Goal: Transaction & Acquisition: Purchase product/service

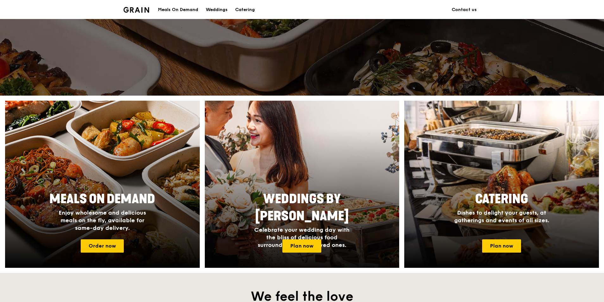
scroll to position [158, 0]
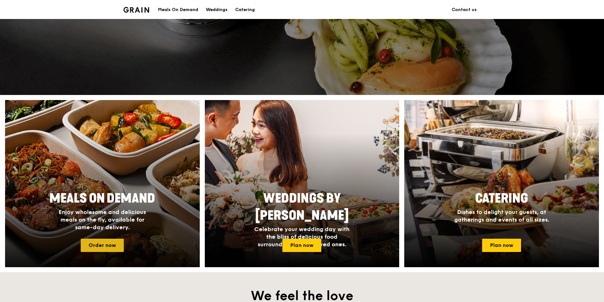
click at [103, 244] on link "Order now" at bounding box center [102, 245] width 43 height 13
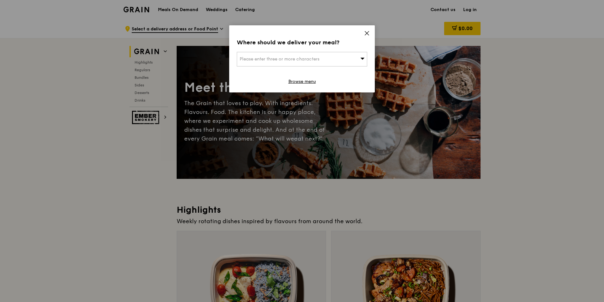
click at [268, 62] on div "Please enter three or more characters" at bounding box center [302, 59] width 130 height 15
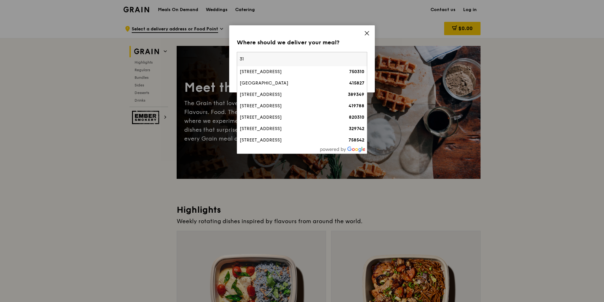
type input "3"
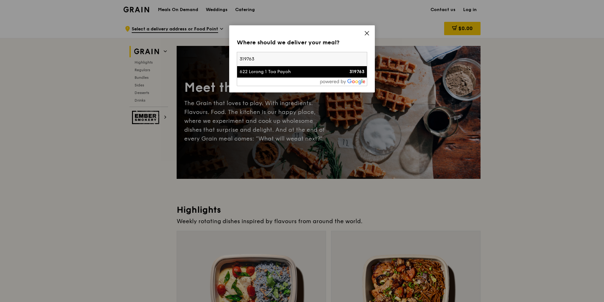
type input "319763"
click at [304, 74] on div "622 Lorong 1 Toa Payoh" at bounding box center [287, 72] width 94 height 6
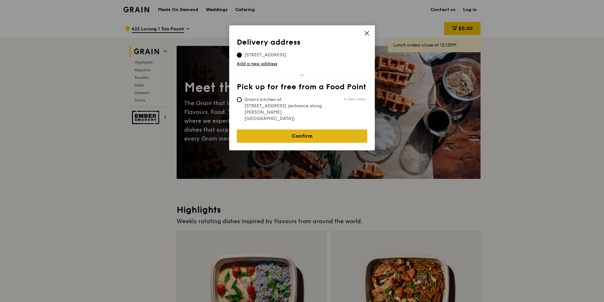
click at [318, 130] on link "Confirm" at bounding box center [302, 136] width 130 height 13
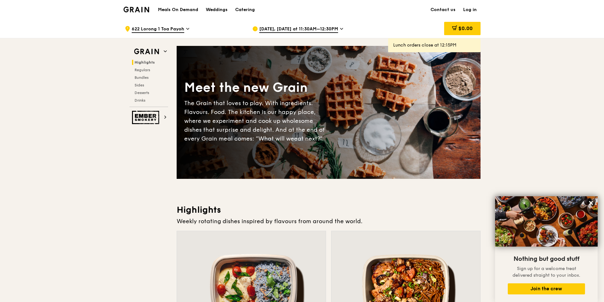
click at [169, 9] on h1 "Meals On Demand" at bounding box center [178, 10] width 40 height 6
click at [179, 8] on h1 "Meals On Demand" at bounding box center [178, 10] width 40 height 6
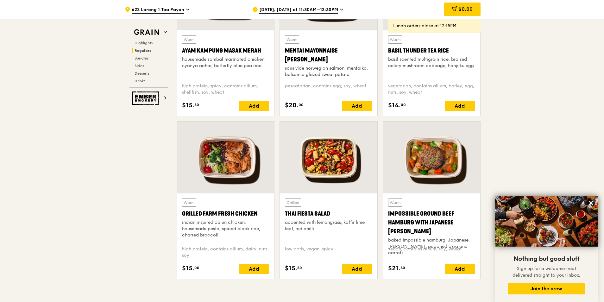
scroll to position [665, 0]
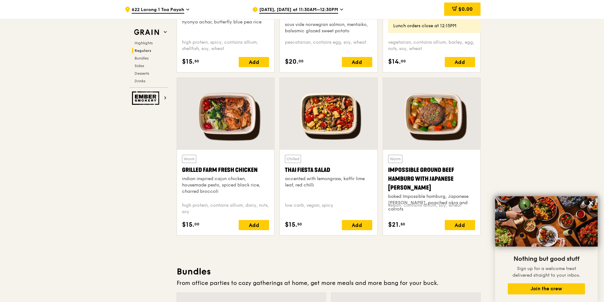
click at [413, 153] on div "Warm Impossible Ground Beef Hamburg with Japanese Curry baked Impossible hambur…" at bounding box center [431, 192] width 97 height 85
click at [436, 199] on div "Warm Impossible Ground Beef Hamburg with Japanese Curry baked Impossible hambur…" at bounding box center [431, 192] width 87 height 75
click at [432, 181] on div "Impossible Ground Beef Hamburg with Japanese [PERSON_NAME]" at bounding box center [431, 179] width 87 height 27
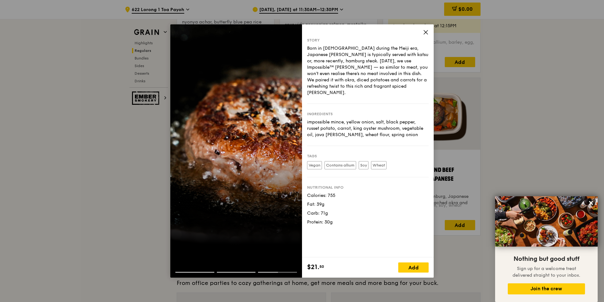
click at [425, 32] on icon at bounding box center [426, 32] width 6 height 6
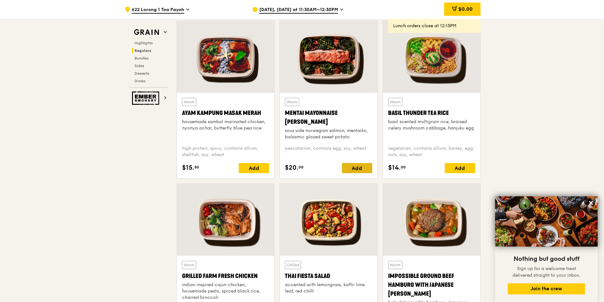
scroll to position [570, 0]
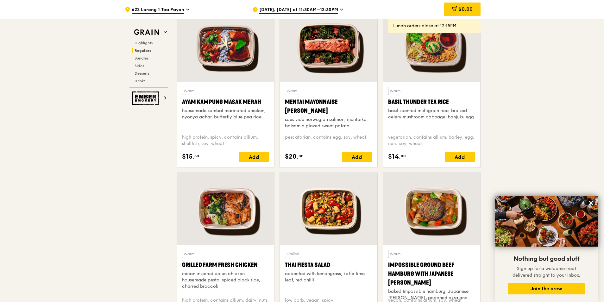
click at [353, 175] on div at bounding box center [328, 209] width 97 height 72
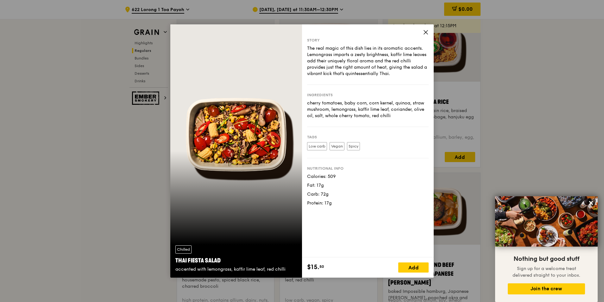
click at [425, 31] on icon at bounding box center [426, 32] width 6 height 6
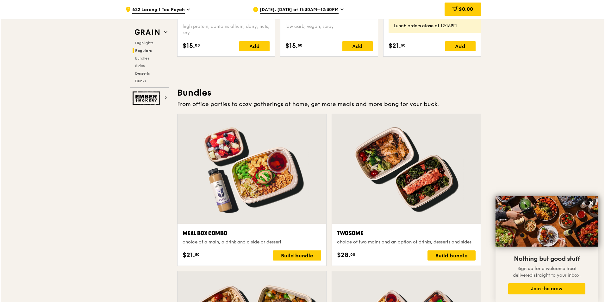
scroll to position [855, 0]
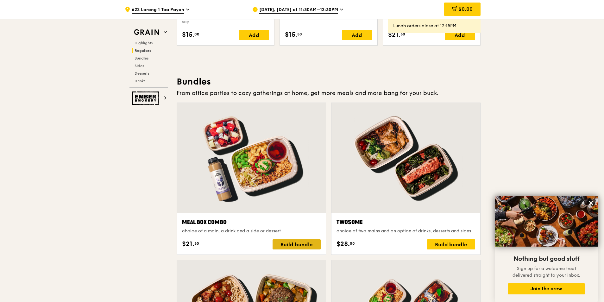
click at [297, 246] on div "Build bundle" at bounding box center [297, 244] width 48 height 10
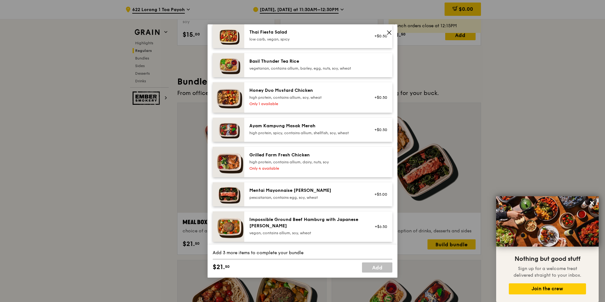
scroll to position [158, 0]
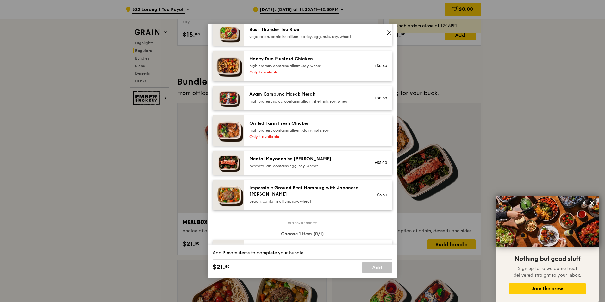
click at [389, 32] on icon at bounding box center [390, 33] width 4 height 4
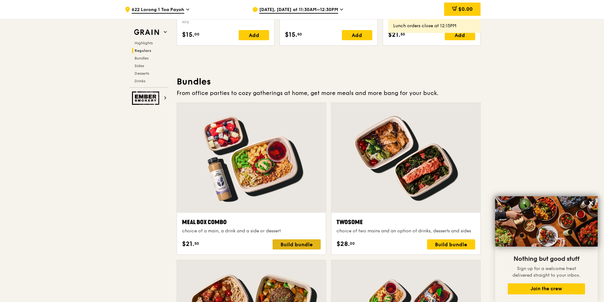
click at [290, 246] on div "Build bundle" at bounding box center [297, 244] width 48 height 10
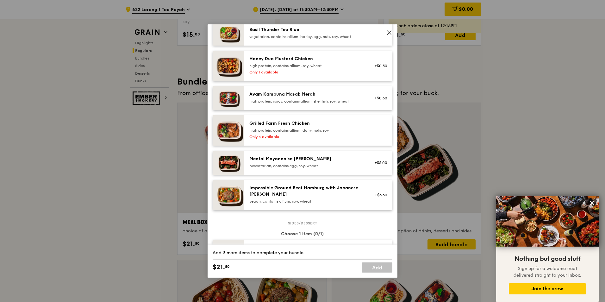
click at [304, 168] on div "pescatarian, contains egg, soy, wheat" at bounding box center [307, 165] width 114 height 5
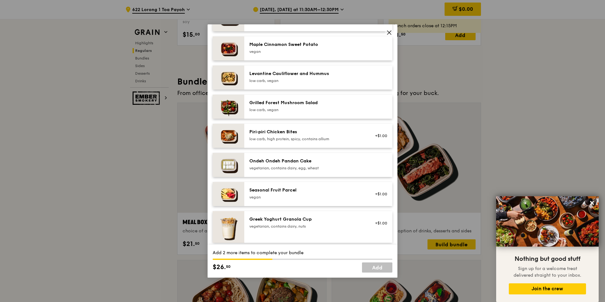
scroll to position [412, 0]
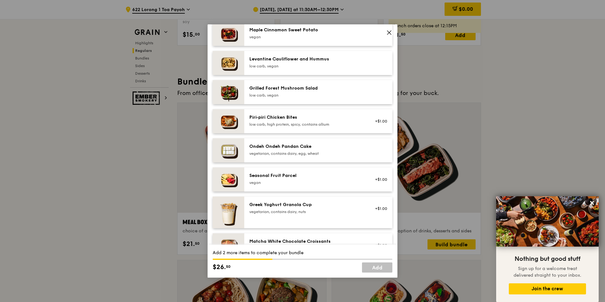
click at [320, 156] on div "vegetarian, contains dairy, egg, wheat" at bounding box center [307, 153] width 114 height 5
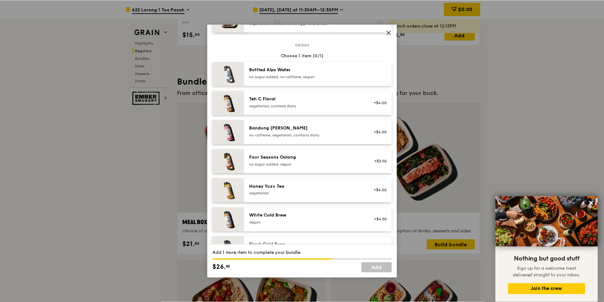
scroll to position [655, 0]
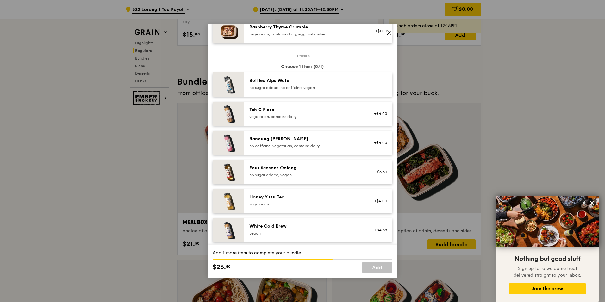
click at [391, 34] on icon at bounding box center [390, 33] width 4 height 4
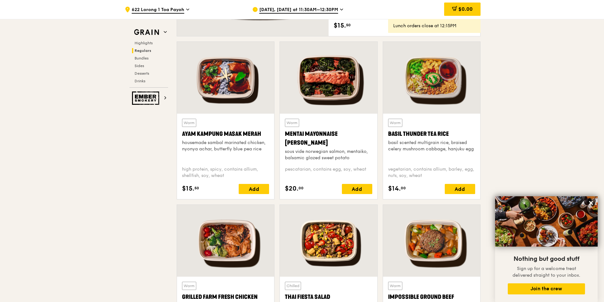
scroll to position [538, 0]
click at [356, 188] on div "Add" at bounding box center [357, 189] width 30 height 10
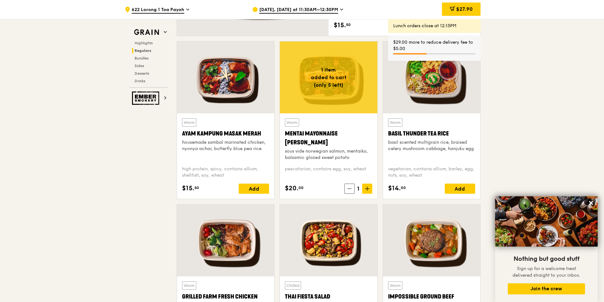
click at [368, 191] on icon at bounding box center [367, 189] width 4 height 4
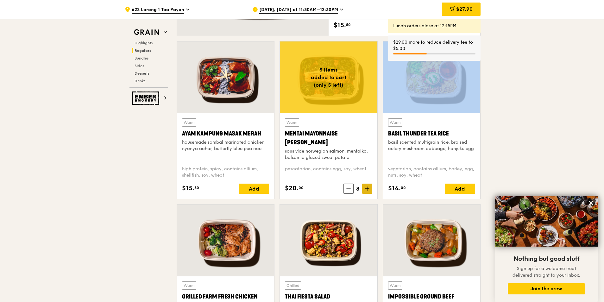
click at [368, 191] on icon at bounding box center [367, 189] width 4 height 4
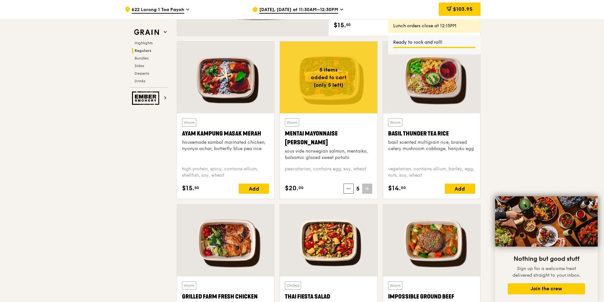
click at [366, 189] on icon at bounding box center [367, 189] width 4 height 0
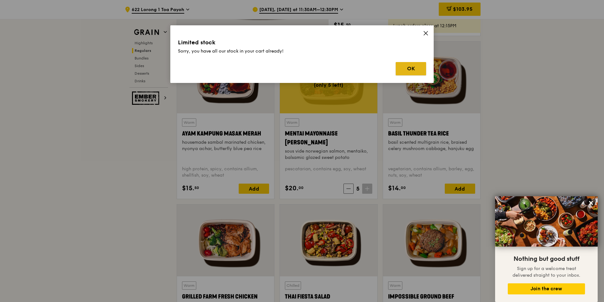
click at [411, 70] on button "OK" at bounding box center [411, 68] width 30 height 13
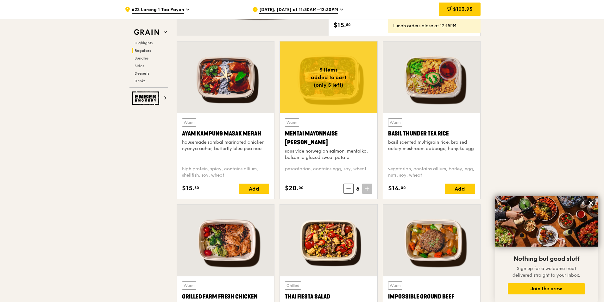
click at [333, 9] on span "Aug 11, Today at 11:30AM–12:30PM" at bounding box center [298, 10] width 79 height 7
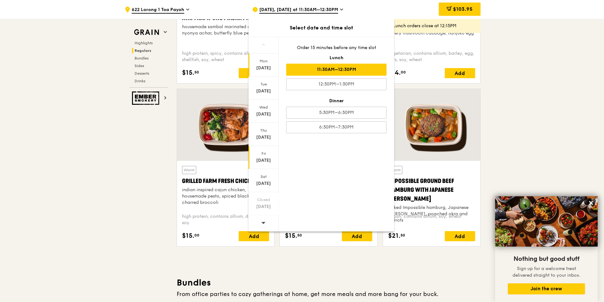
scroll to position [665, 0]
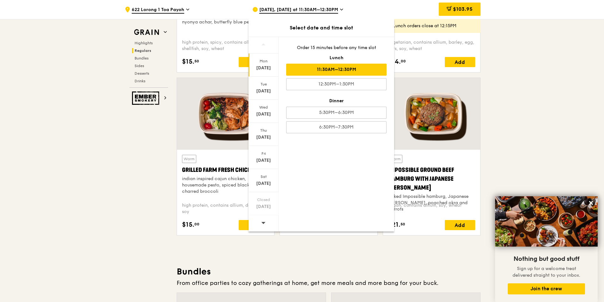
click at [262, 226] on span at bounding box center [263, 222] width 4 height 15
click at [264, 116] on div "Aug 20" at bounding box center [264, 114] width 28 height 6
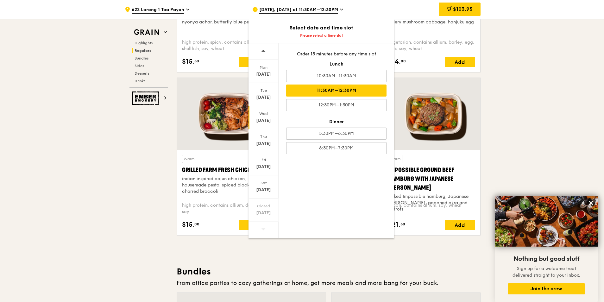
click at [366, 94] on div "11:30AM–12:30PM" at bounding box center [336, 91] width 100 height 12
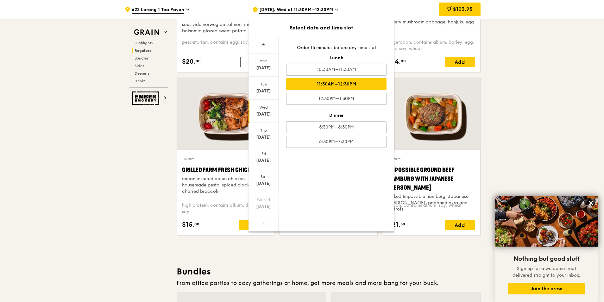
click at [354, 83] on div "11:30AM–12:30PM" at bounding box center [336, 84] width 100 height 12
click at [268, 115] on div "Aug 20" at bounding box center [264, 114] width 28 height 6
click at [265, 114] on div "Aug 20" at bounding box center [264, 114] width 28 height 6
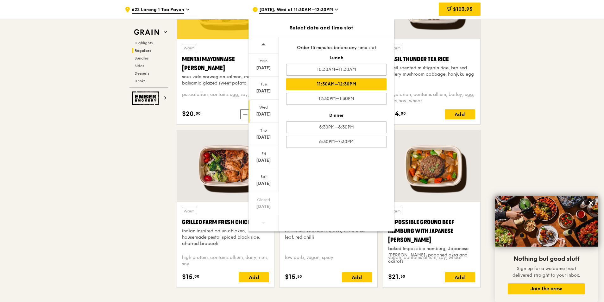
scroll to position [602, 0]
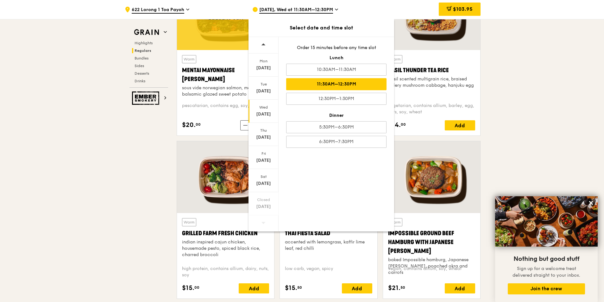
click at [335, 173] on div "Mon Aug 18 Tue Aug 19 Wed Aug 20 Thu Aug 21 Fri Aug 22 Sat Aug 23 Closed Aug 24…" at bounding box center [322, 134] width 146 height 195
click at [354, 86] on div "11:30AM–12:30PM" at bounding box center [336, 84] width 100 height 12
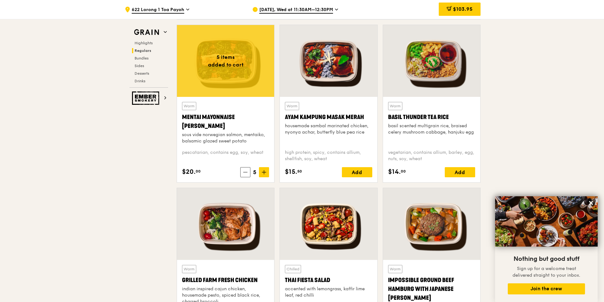
scroll to position [570, 0]
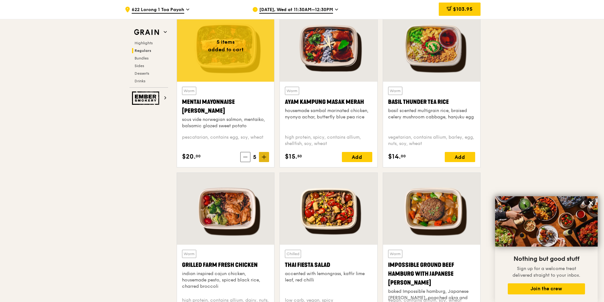
click at [264, 157] on icon at bounding box center [264, 157] width 4 height 0
click at [265, 157] on icon at bounding box center [264, 157] width 4 height 0
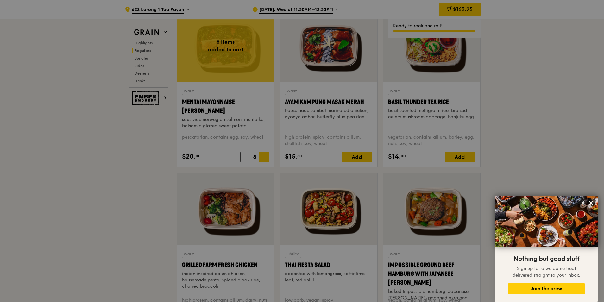
click at [265, 157] on div at bounding box center [302, 151] width 604 height 302
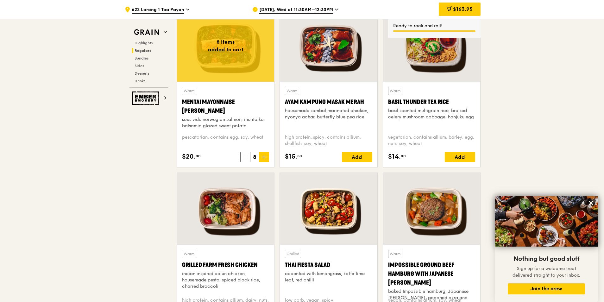
click at [265, 157] on icon at bounding box center [264, 157] width 4 height 0
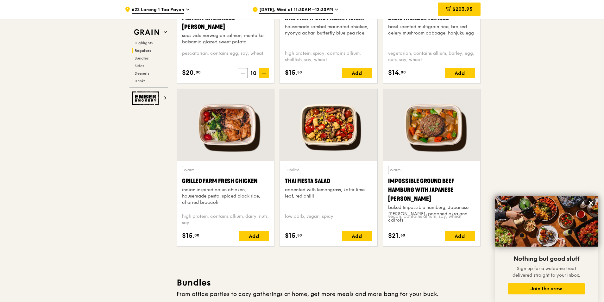
scroll to position [665, 0]
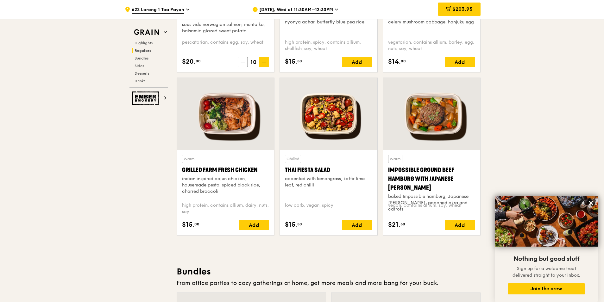
click at [187, 9] on icon at bounding box center [187, 10] width 3 height 6
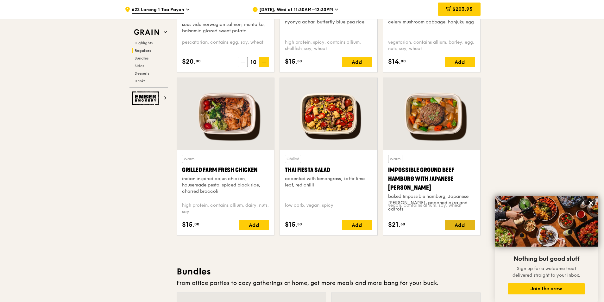
click at [453, 226] on div "Add" at bounding box center [460, 225] width 30 height 10
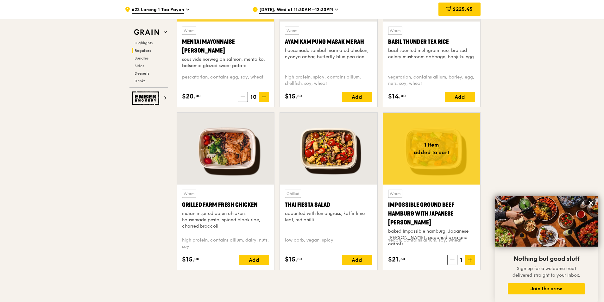
scroll to position [633, 0]
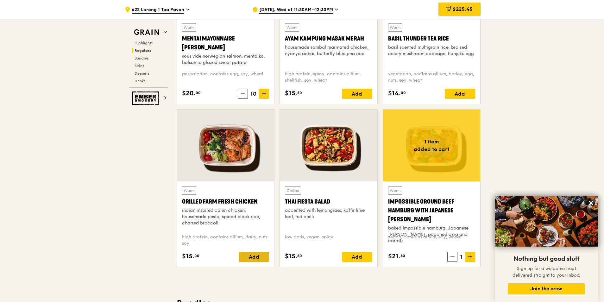
click at [246, 258] on div "Add" at bounding box center [254, 257] width 30 height 10
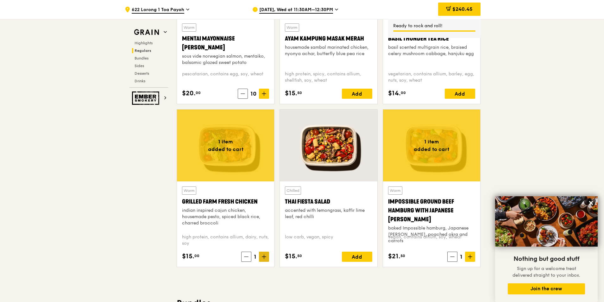
click at [264, 256] on icon at bounding box center [264, 257] width 4 height 4
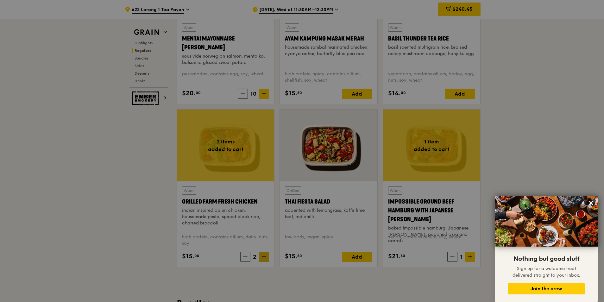
click at [264, 256] on div at bounding box center [302, 151] width 604 height 302
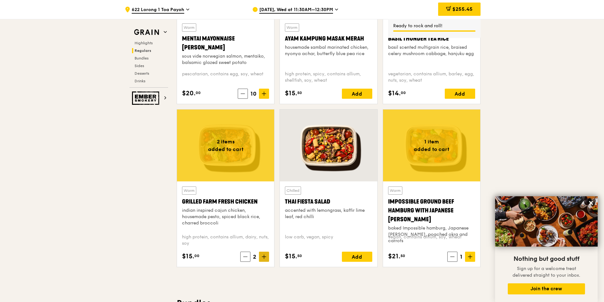
click at [264, 256] on icon at bounding box center [264, 257] width 4 height 4
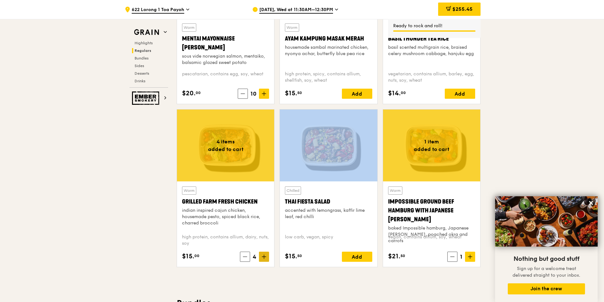
click at [264, 256] on icon at bounding box center [264, 257] width 4 height 4
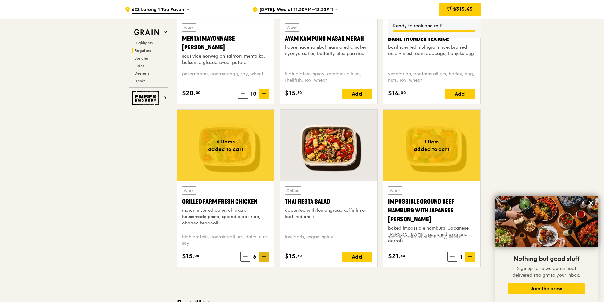
click at [264, 256] on icon at bounding box center [264, 257] width 4 height 4
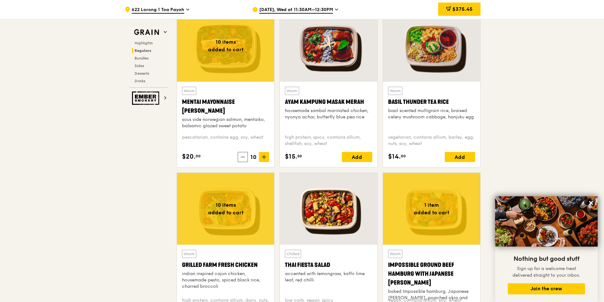
scroll to position [602, 0]
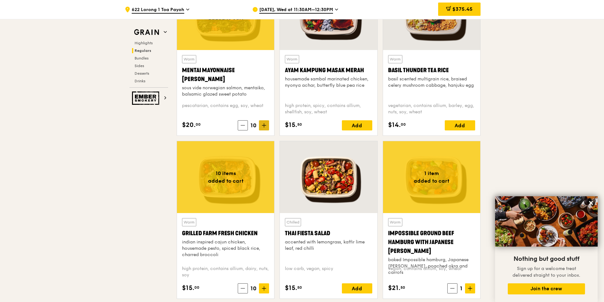
click at [261, 126] on span at bounding box center [264, 125] width 10 height 10
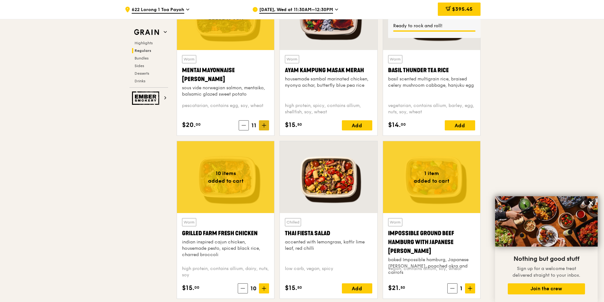
click at [264, 124] on icon at bounding box center [264, 125] width 0 height 4
click at [265, 125] on icon at bounding box center [264, 125] width 4 height 4
click at [264, 128] on span at bounding box center [264, 125] width 10 height 10
click at [266, 287] on icon at bounding box center [264, 288] width 4 height 4
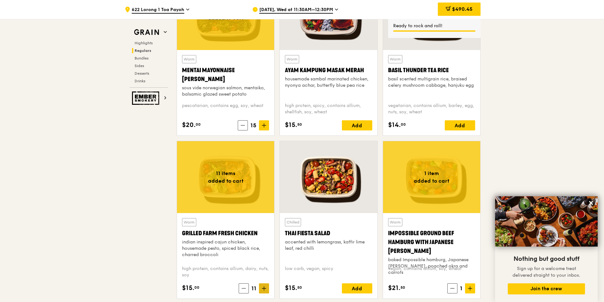
click at [265, 288] on icon at bounding box center [264, 288] width 4 height 0
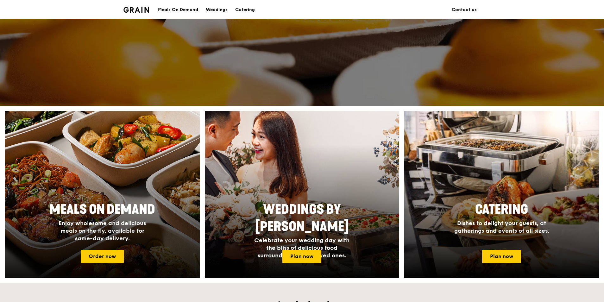
scroll to position [158, 0]
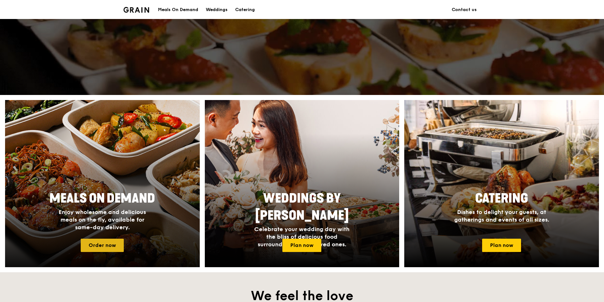
click at [103, 245] on link "Order now" at bounding box center [102, 245] width 43 height 13
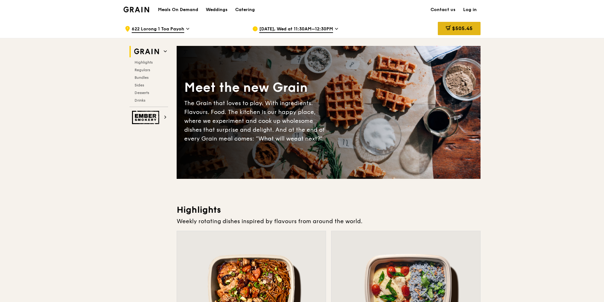
click at [460, 29] on span "$505.45" at bounding box center [462, 28] width 21 height 6
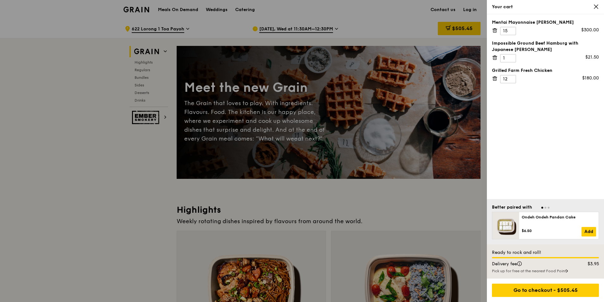
click at [129, 172] on div at bounding box center [302, 151] width 604 height 302
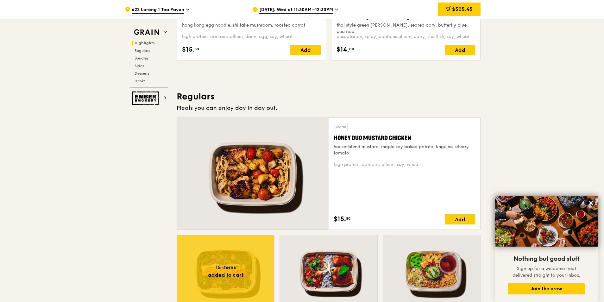
scroll to position [253, 0]
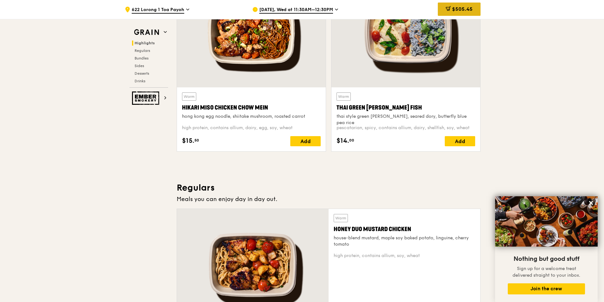
click at [457, 8] on span "$505.45" at bounding box center [462, 9] width 21 height 6
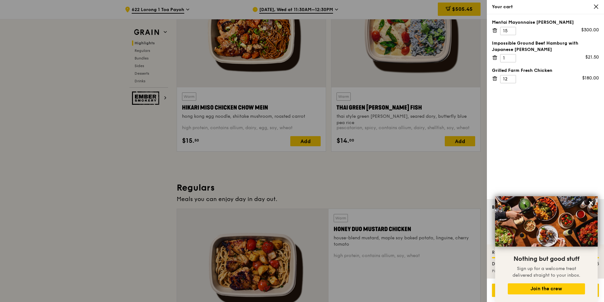
click at [494, 30] on icon at bounding box center [495, 31] width 6 height 6
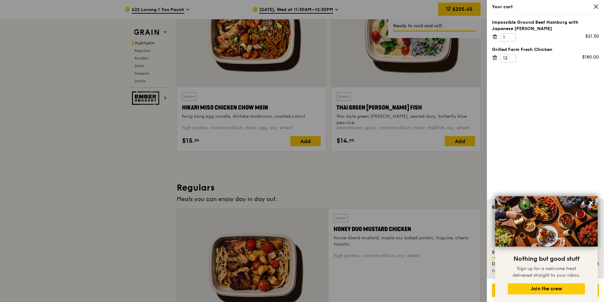
click at [495, 37] on icon at bounding box center [495, 37] width 6 height 6
click at [495, 31] on icon at bounding box center [495, 31] width 6 height 6
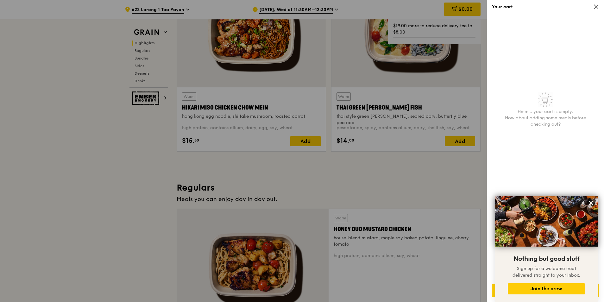
click at [595, 5] on icon at bounding box center [596, 7] width 4 height 4
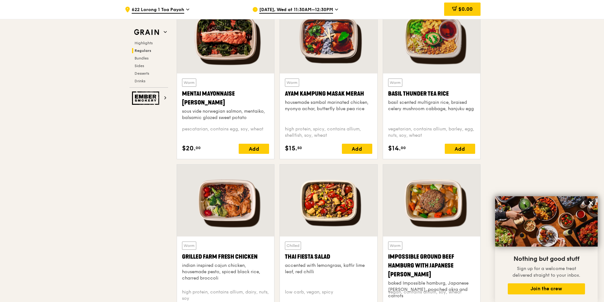
scroll to position [572, 0]
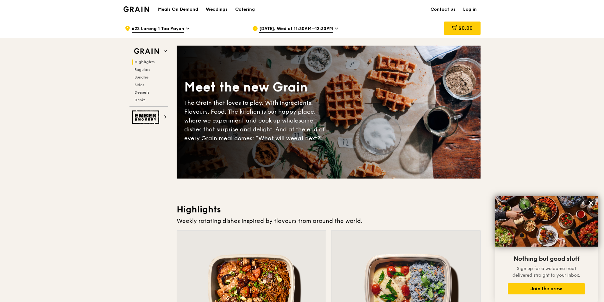
scroll to position [0, 0]
click at [187, 8] on h1 "Meals On Demand" at bounding box center [178, 10] width 40 height 6
click at [244, 11] on div "Catering" at bounding box center [245, 9] width 20 height 19
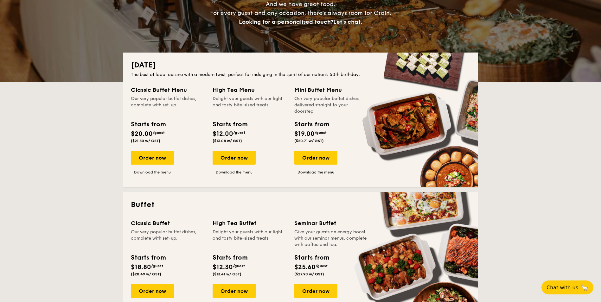
scroll to position [127, 0]
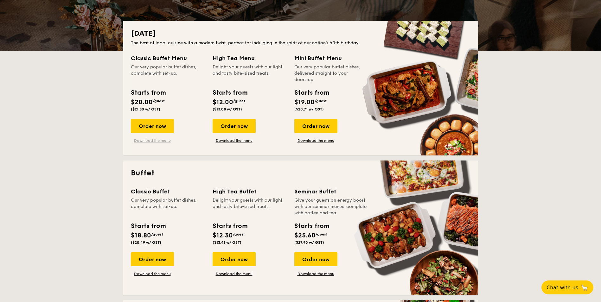
click at [137, 140] on link "Download the menu" at bounding box center [152, 140] width 43 height 5
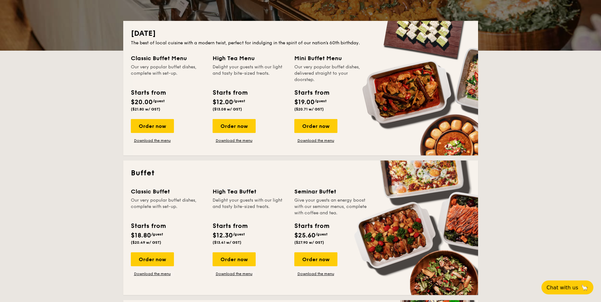
scroll to position [0, 0]
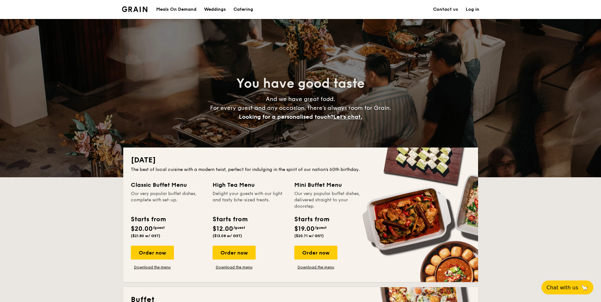
click at [179, 11] on div "Meals On Demand" at bounding box center [176, 9] width 40 height 19
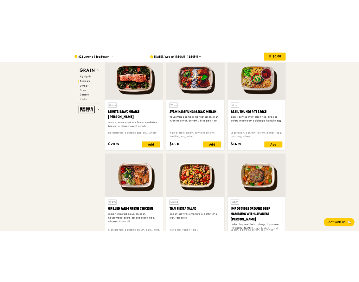
scroll to position [633, 0]
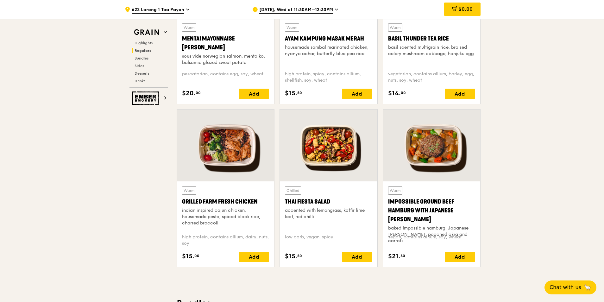
drag, startPoint x: 180, startPoint y: 202, endPoint x: 258, endPoint y: 205, distance: 77.6
click at [258, 205] on div "Warm Grilled Farm Fresh Chicken indian inspired cajun chicken, housemade pesto,…" at bounding box center [225, 223] width 97 height 85
copy div "Grilled Farm Fresh Chicken"
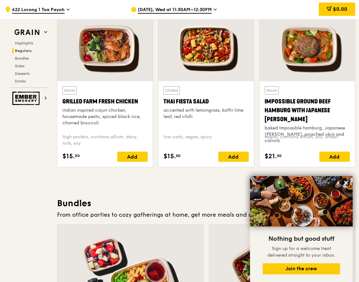
scroll to position [720, 0]
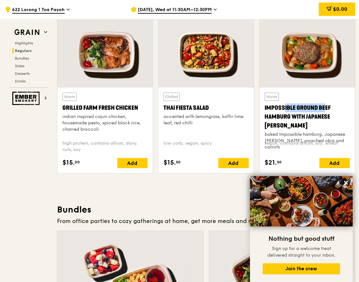
drag, startPoint x: 266, startPoint y: 108, endPoint x: 307, endPoint y: 109, distance: 41.5
click at [307, 109] on div "Impossible Ground Beef Hamburg with Japanese [PERSON_NAME]" at bounding box center [306, 116] width 85 height 27
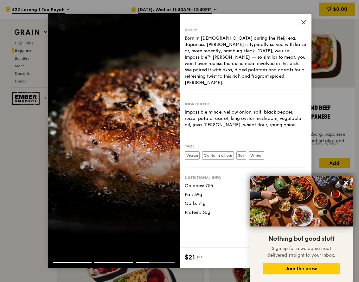
drag, startPoint x: 307, startPoint y: 109, endPoint x: 303, endPoint y: 23, distance: 85.9
click at [303, 23] on icon at bounding box center [304, 22] width 6 height 6
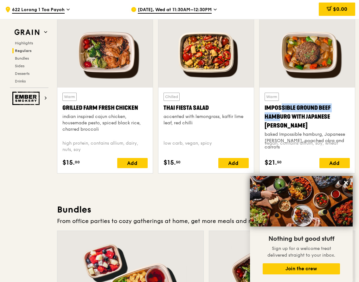
drag, startPoint x: 264, startPoint y: 106, endPoint x: 330, endPoint y: 109, distance: 65.6
click at [330, 109] on div "Impossible Ground Beef Hamburg with Japanese [PERSON_NAME]" at bounding box center [306, 116] width 85 height 27
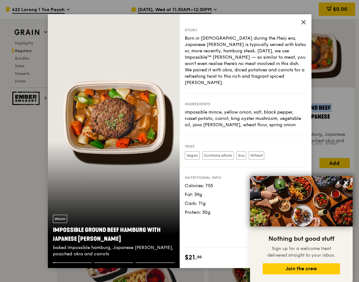
copy div "Impossible Ground Beef"
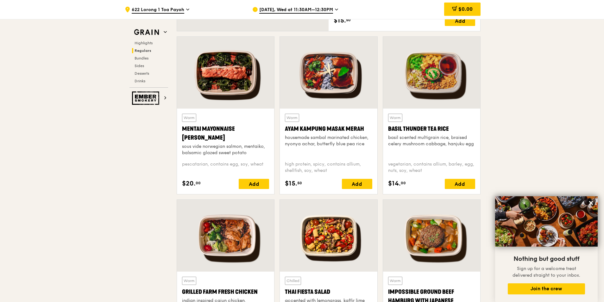
scroll to position [532, 0]
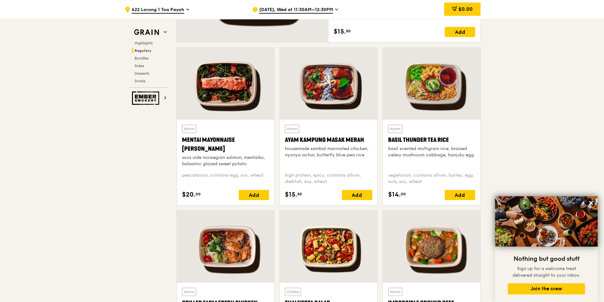
drag, startPoint x: 521, startPoint y: 142, endPoint x: 517, endPoint y: 140, distance: 4.5
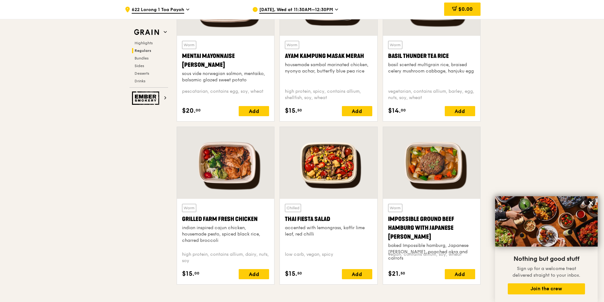
scroll to position [627, 0]
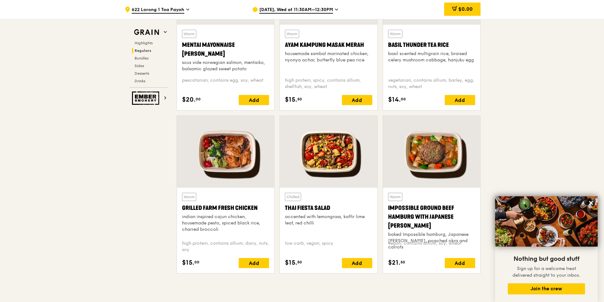
drag, startPoint x: 285, startPoint y: 207, endPoint x: 330, endPoint y: 209, distance: 44.7
click at [330, 209] on div "Thai Fiesta Salad" at bounding box center [328, 208] width 87 height 9
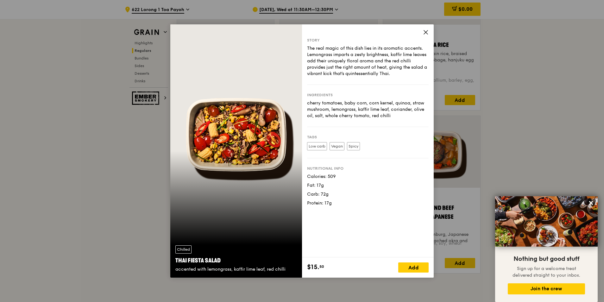
copy div "Thai Fiesta Salad"
drag, startPoint x: 427, startPoint y: 32, endPoint x: 415, endPoint y: 43, distance: 15.7
click at [426, 32] on icon at bounding box center [426, 32] width 6 height 6
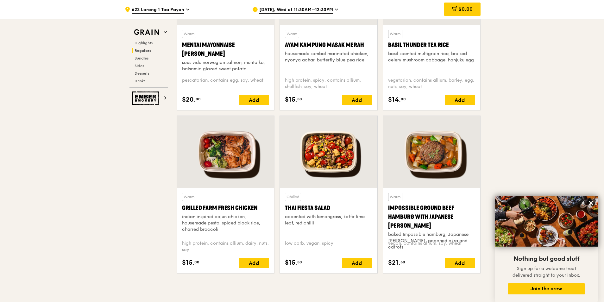
drag, startPoint x: 286, startPoint y: 207, endPoint x: 329, endPoint y: 207, distance: 43.1
click at [329, 207] on div "Thai Fiesta Salad" at bounding box center [328, 208] width 87 height 9
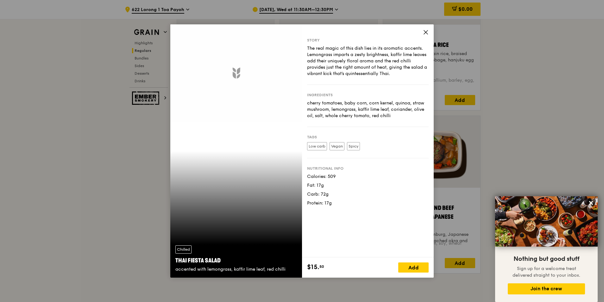
copy div "Thai Fiesta Salad"
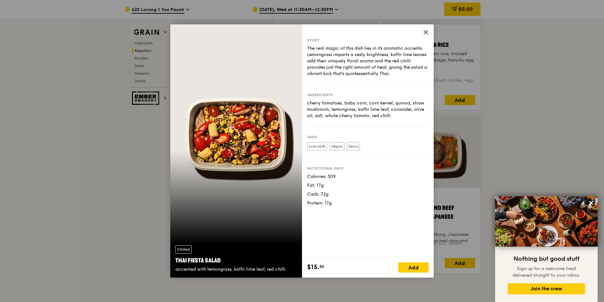
click at [427, 32] on icon at bounding box center [426, 32] width 6 height 6
